Goal: Task Accomplishment & Management: Complete application form

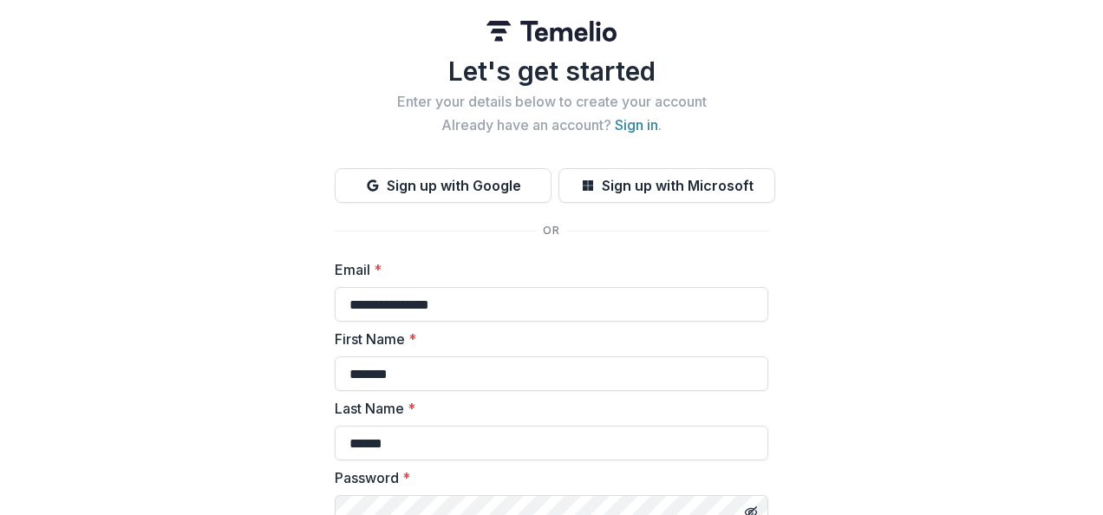
scroll to position [272, 0]
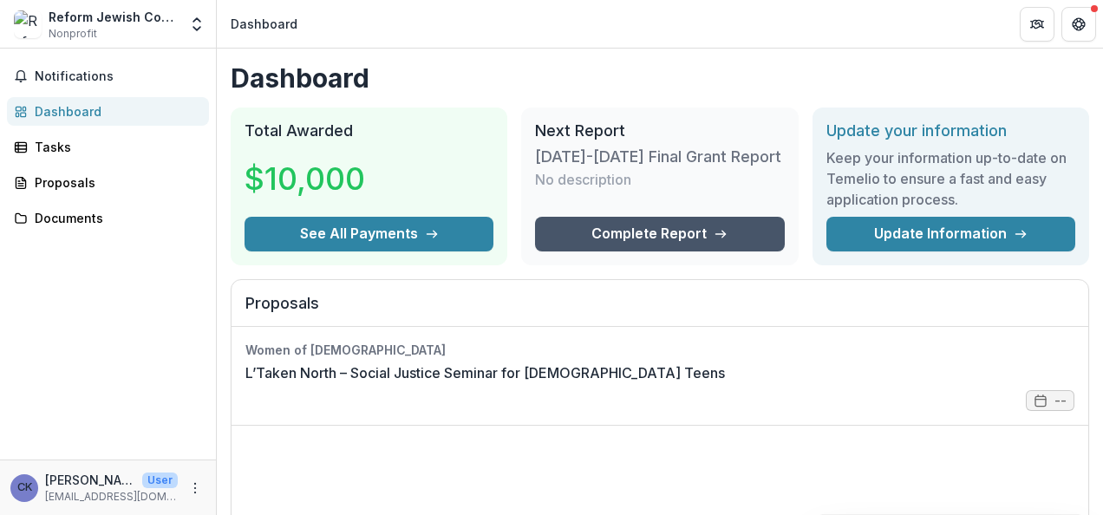
click at [692, 223] on link "Complete Report" at bounding box center [659, 234] width 249 height 35
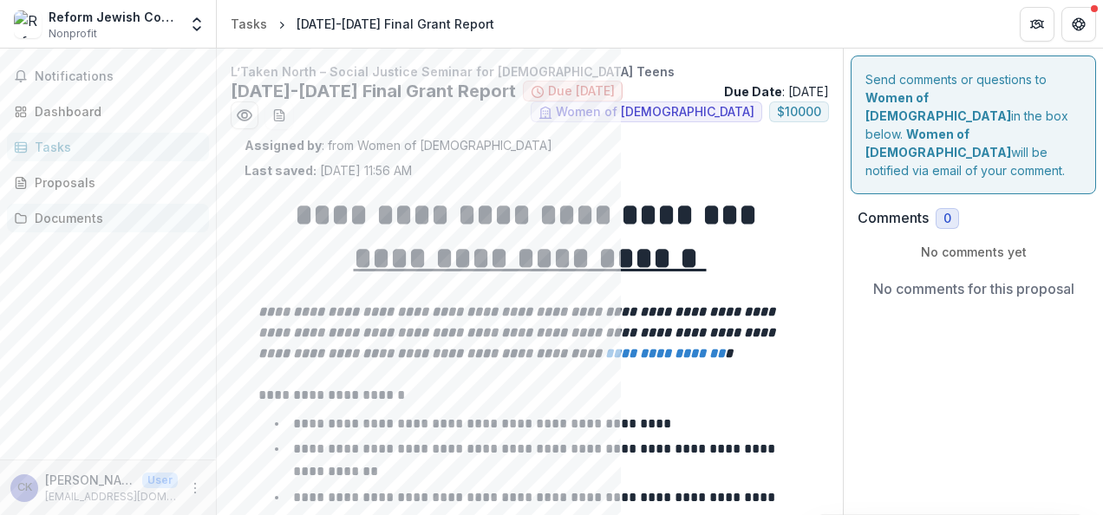
click at [95, 217] on div "Documents" at bounding box center [115, 218] width 160 height 18
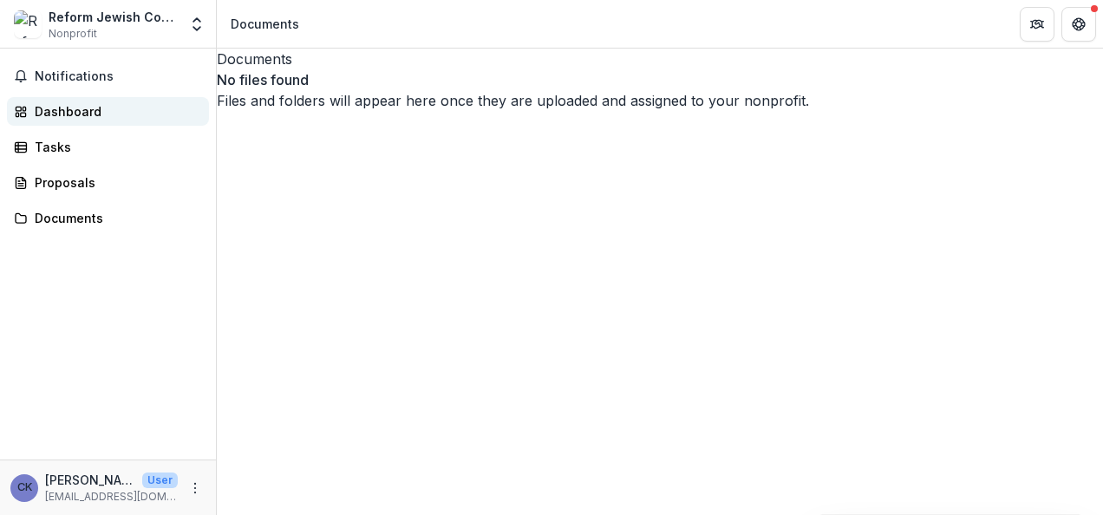
click at [73, 116] on div "Dashboard" at bounding box center [115, 111] width 160 height 18
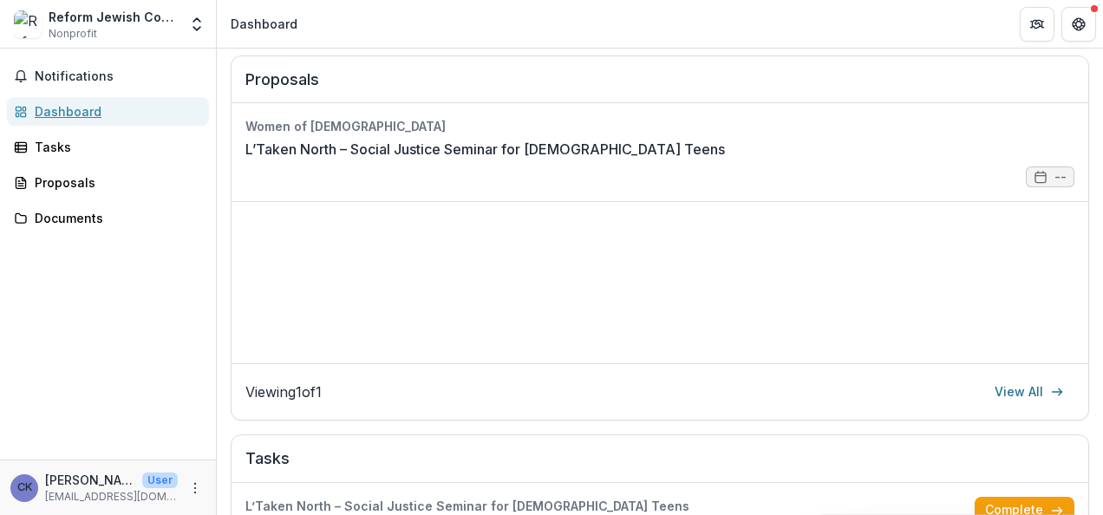
scroll to position [225, 0]
click at [454, 141] on link "L’Taken North – Social Justice Seminar for Canadian Teens" at bounding box center [485, 148] width 480 height 21
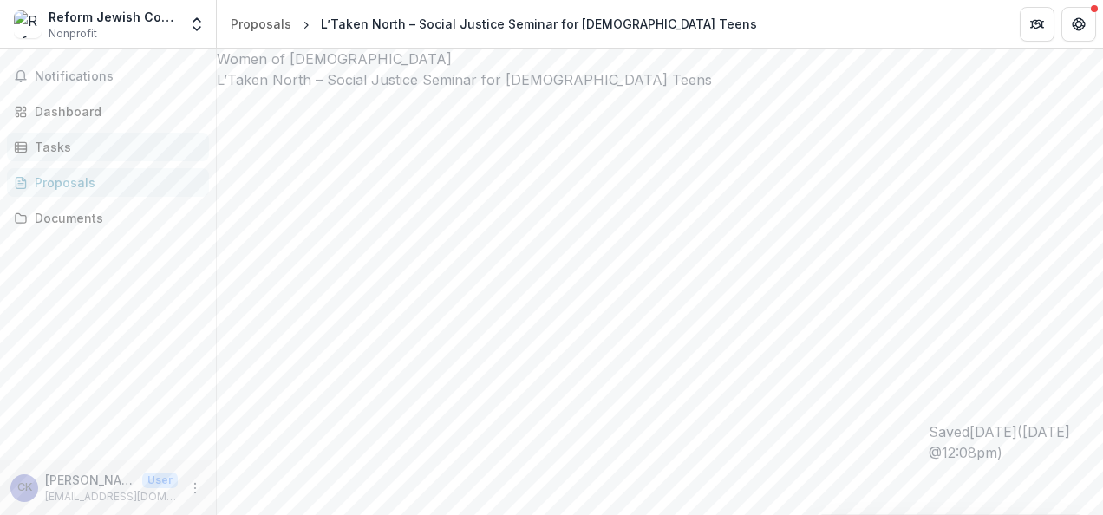
click at [64, 157] on link "Tasks" at bounding box center [108, 147] width 202 height 29
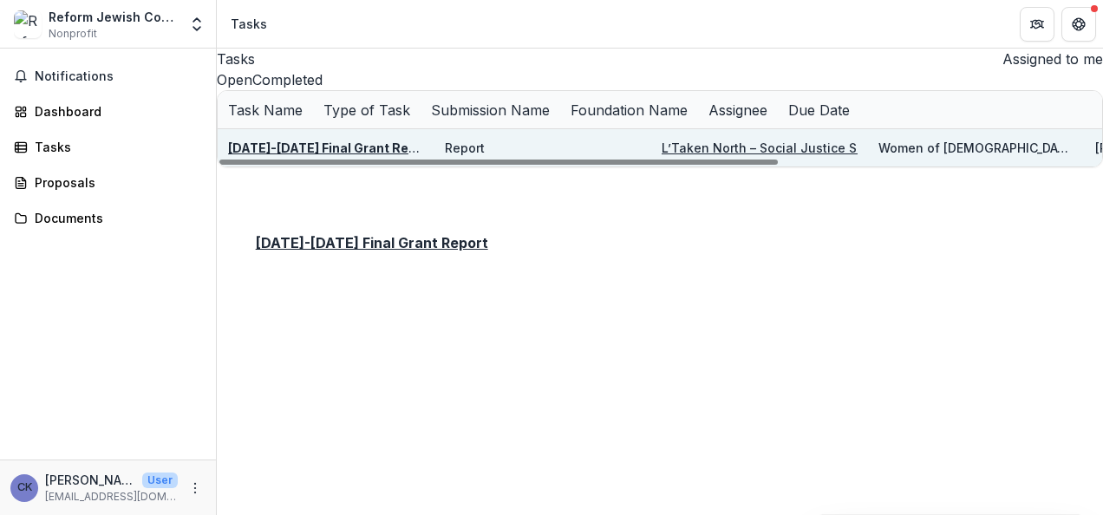
click at [324, 155] on u "2024-2025 Final Grant Report" at bounding box center [331, 147] width 206 height 15
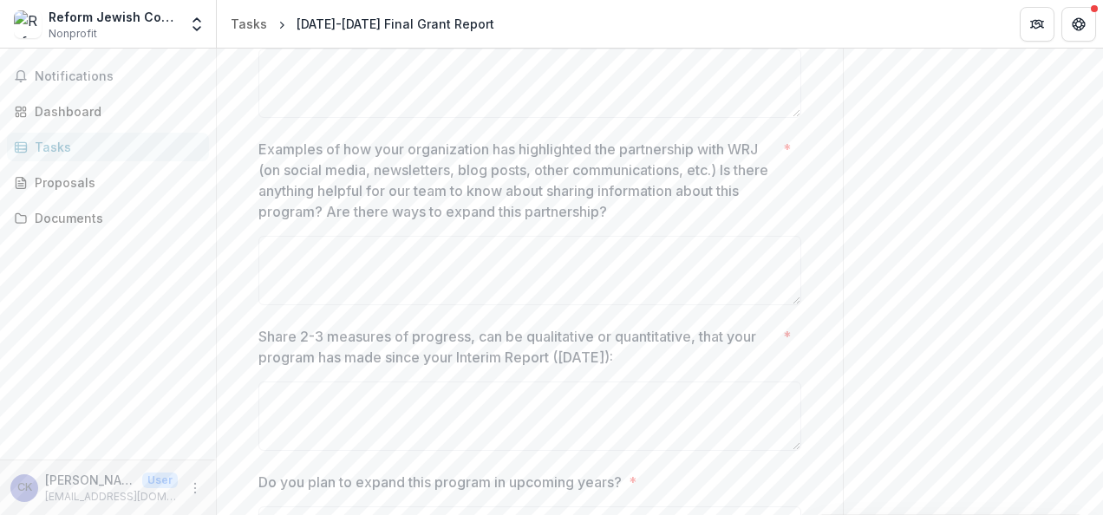
scroll to position [1302, 0]
